Goal: Information Seeking & Learning: Learn about a topic

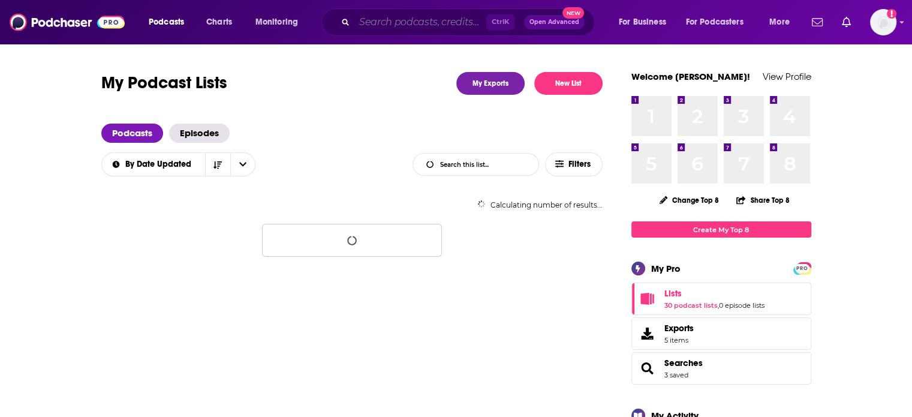
click at [423, 20] on input "Search podcasts, credits, & more..." at bounding box center [420, 22] width 132 height 19
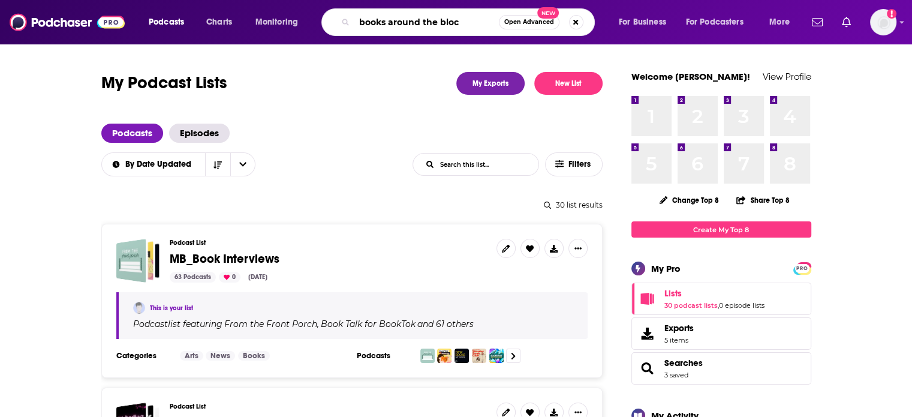
type input "books around the block"
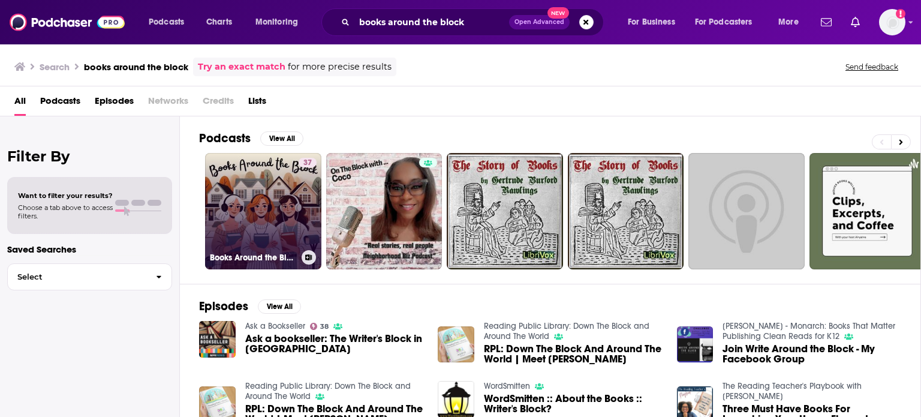
click at [292, 204] on link "37 Books Around the Block" at bounding box center [263, 211] width 116 height 116
